Goal: Information Seeking & Learning: Understand process/instructions

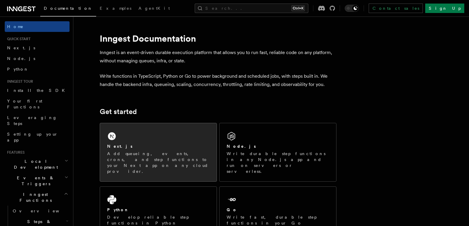
click at [150, 145] on div "Next.js" at bounding box center [158, 146] width 102 height 6
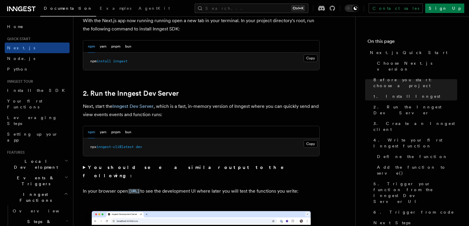
scroll to position [349, 0]
click at [309, 57] on button "Copy Copied" at bounding box center [310, 59] width 14 height 8
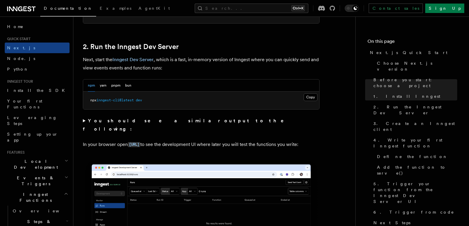
scroll to position [397, 0]
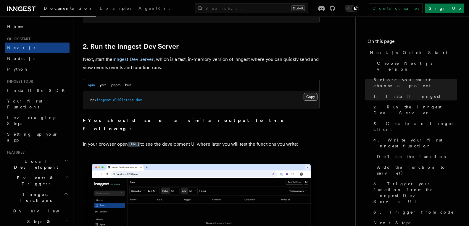
click at [311, 96] on button "Copy Copied" at bounding box center [310, 97] width 14 height 8
click at [303, 93] on button "Copy Copied" at bounding box center [310, 97] width 14 height 8
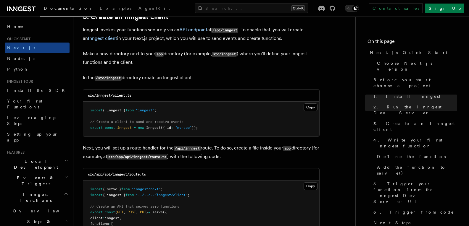
scroll to position [710, 0]
click at [313, 109] on button "Copy Copied" at bounding box center [310, 107] width 14 height 8
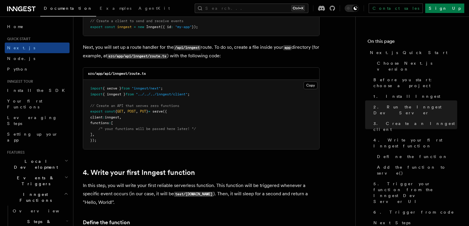
scroll to position [811, 0]
click at [310, 85] on button "Copy Copied" at bounding box center [310, 85] width 14 height 8
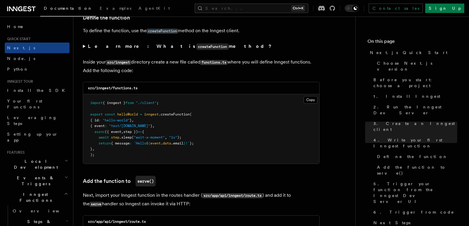
scroll to position [1024, 0]
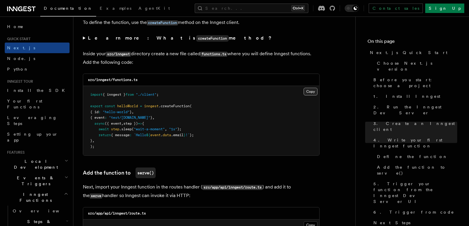
click at [305, 94] on button "Copy Copied" at bounding box center [310, 92] width 14 height 8
click at [303, 88] on button "Copy Copied" at bounding box center [310, 92] width 14 height 8
